Goal: Transaction & Acquisition: Obtain resource

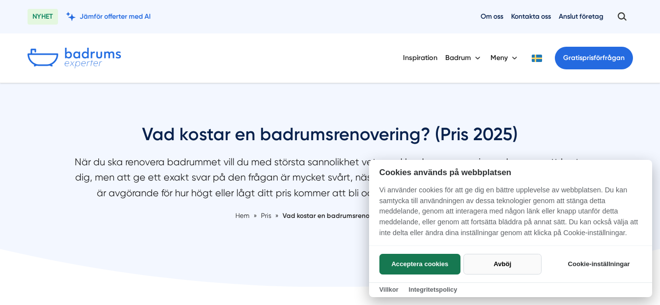
click at [485, 267] on button "Avböj" at bounding box center [502, 264] width 78 height 21
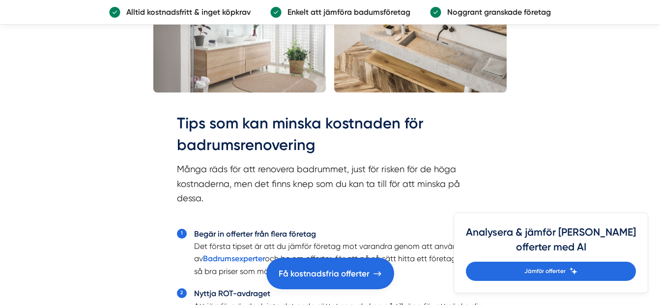
scroll to position [2211, 0]
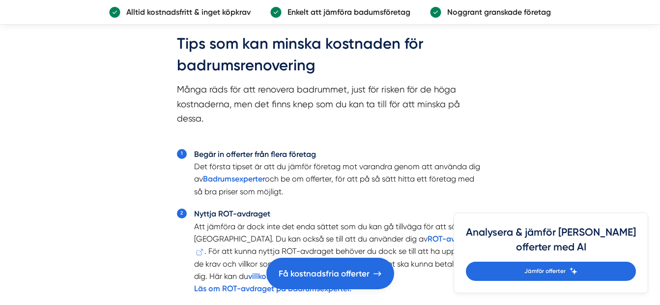
click at [229, 179] on strong "Badrumsexperter" at bounding box center [234, 178] width 62 height 9
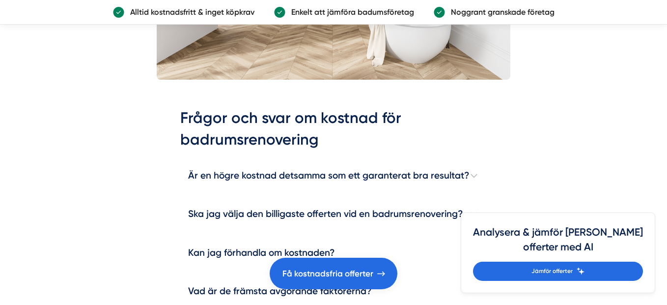
scroll to position [2800, 0]
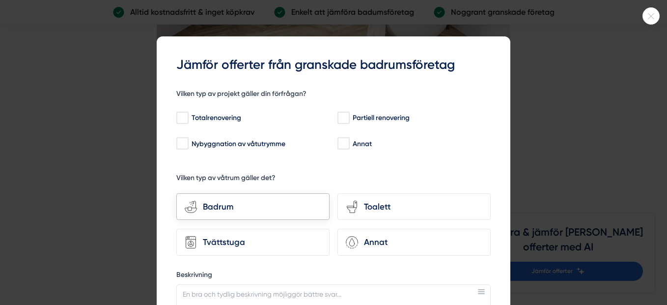
click at [213, 204] on div "Badrum" at bounding box center [259, 206] width 124 height 13
click at [0, 0] on input "bathroom-tub-towel Badrum" at bounding box center [0, 0] width 0 height 0
click at [180, 115] on input "Totalrenovering" at bounding box center [181, 118] width 11 height 10
checkbox input "true"
click at [221, 209] on div "Badrum" at bounding box center [259, 206] width 124 height 13
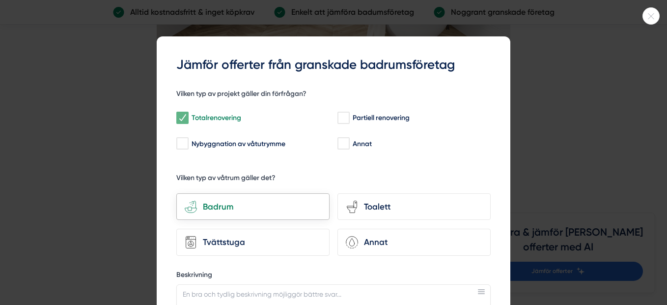
click at [0, 0] on input "bathroom-tub-towel Badrum" at bounding box center [0, 0] width 0 height 0
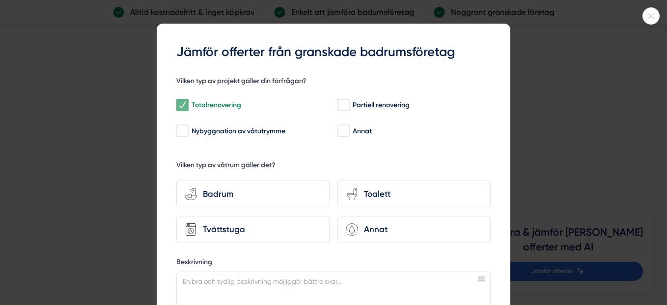
scroll to position [0, 0]
